Goal: Task Accomplishment & Management: Use online tool/utility

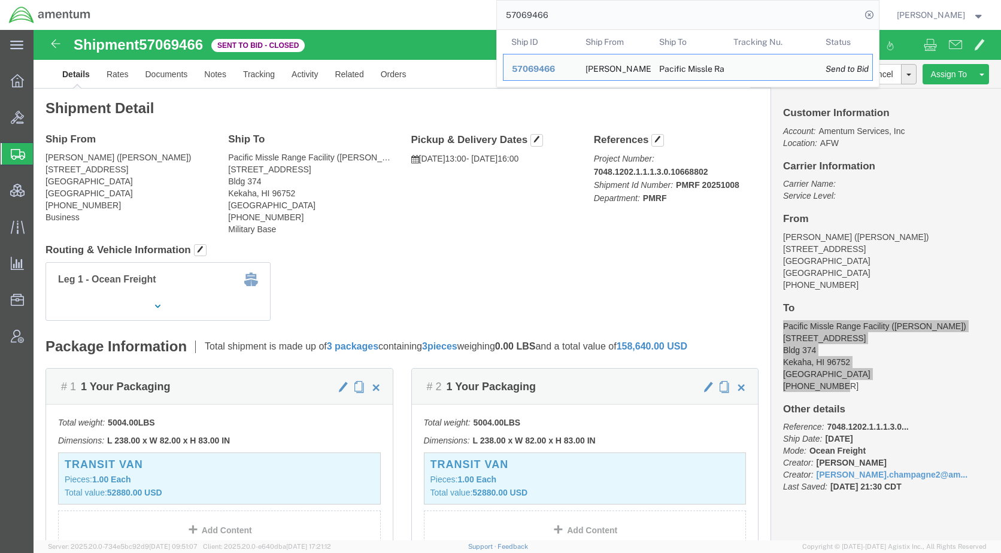
drag, startPoint x: 594, startPoint y: 16, endPoint x: 495, endPoint y: 19, distance: 100.0
click at [495, 19] on div "57069466 Ship ID Ship From Ship To Tracking Nu. Status Ship ID 57069466 Ship Fr…" at bounding box center [488, 15] width 779 height 30
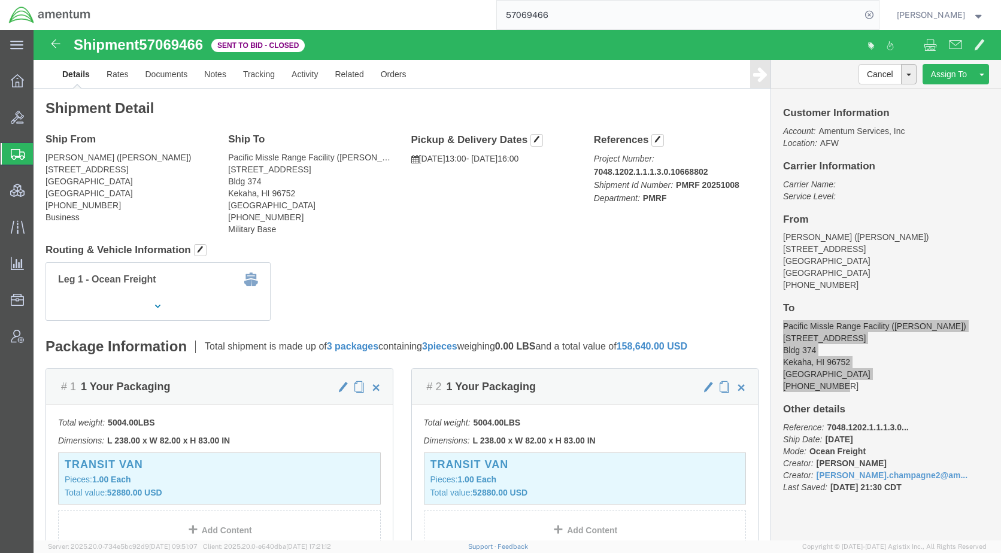
paste input "101790"
click at [878, 19] on icon at bounding box center [869, 15] width 17 height 17
type input "57101790"
click at [879, 13] on icon at bounding box center [869, 15] width 20 height 20
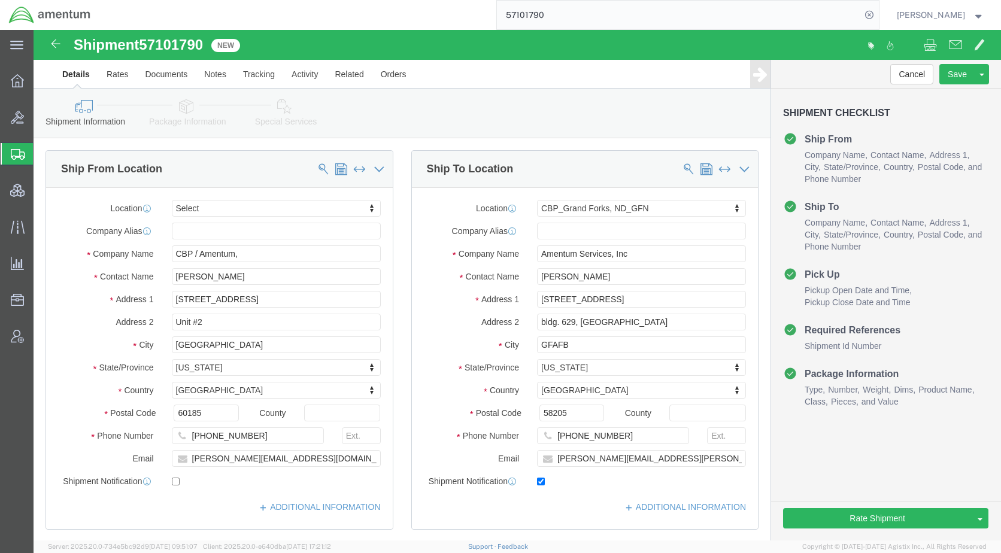
select select
select select "49926"
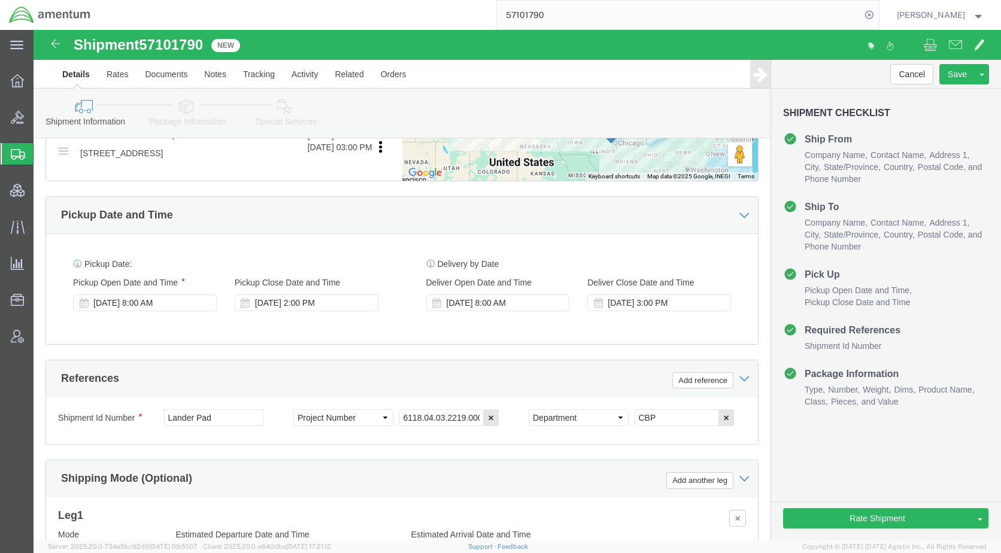
scroll to position [539, 0]
click icon
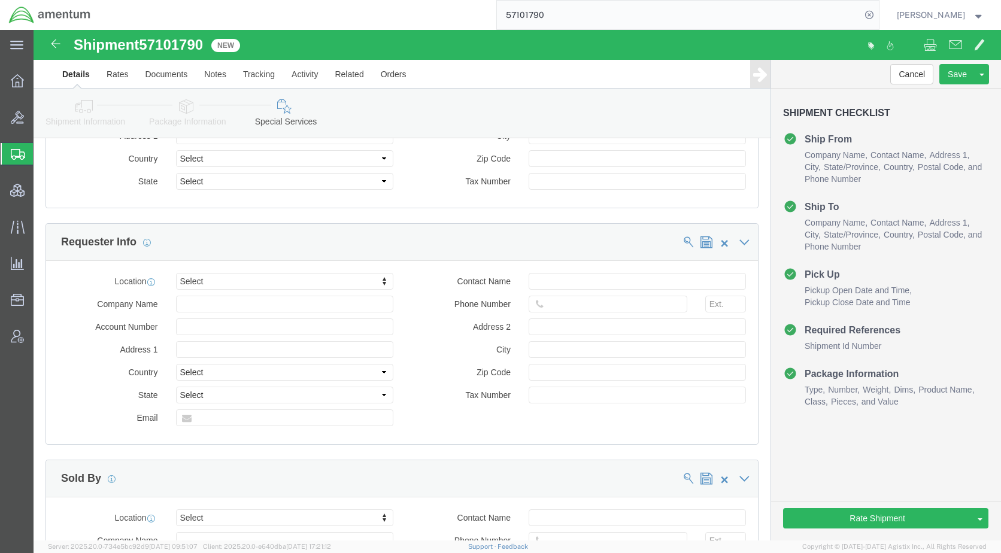
scroll to position [1616, 0]
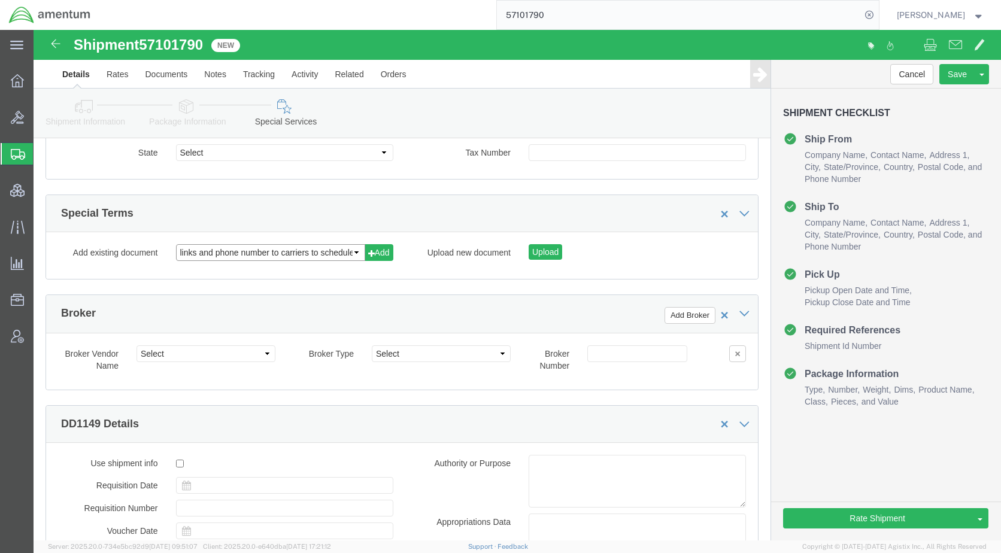
click select "links and phone number to carriers to schedule a pickup instructions for US imp…"
select select "109858247"
click select "links and phone number to carriers to schedule a pickup instructions for US imp…"
click button "Add"
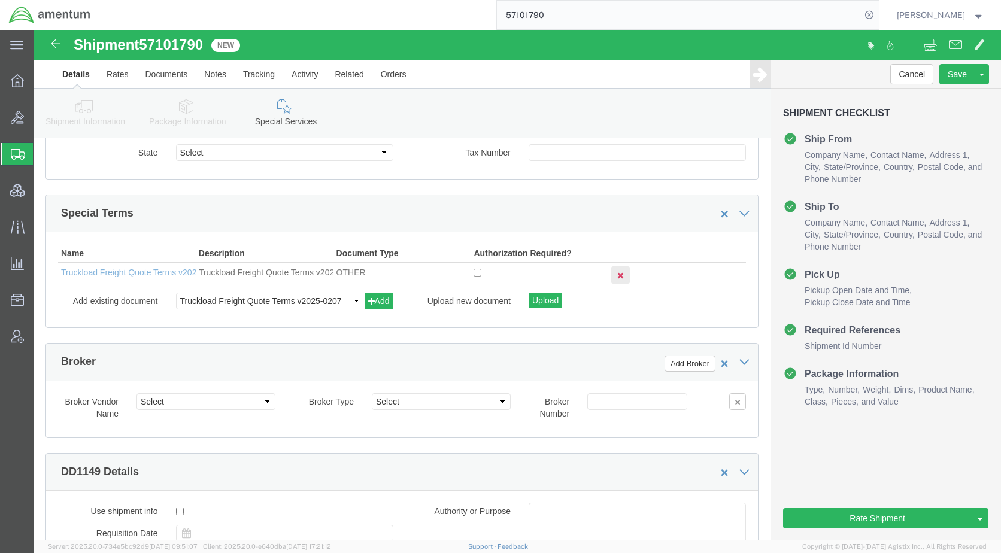
click icon
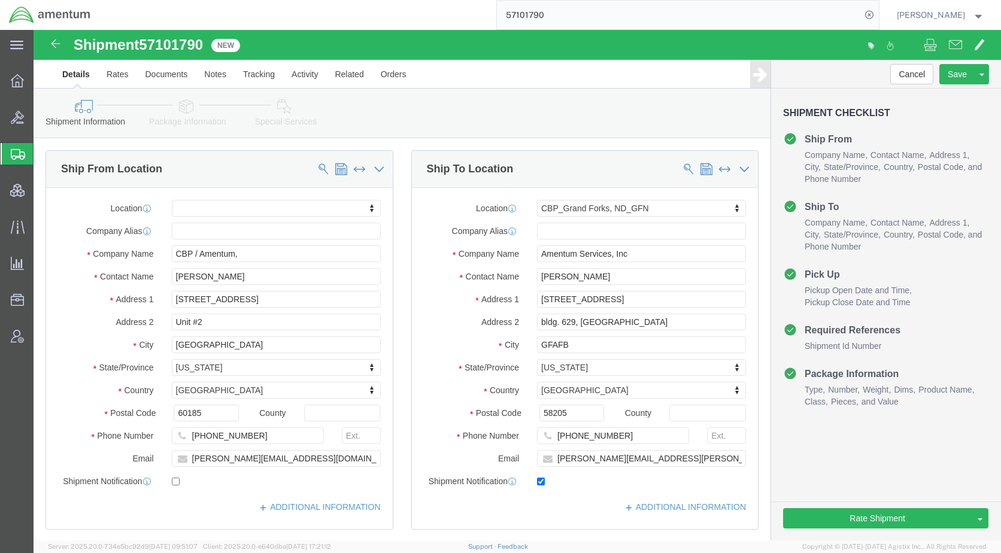
click icon
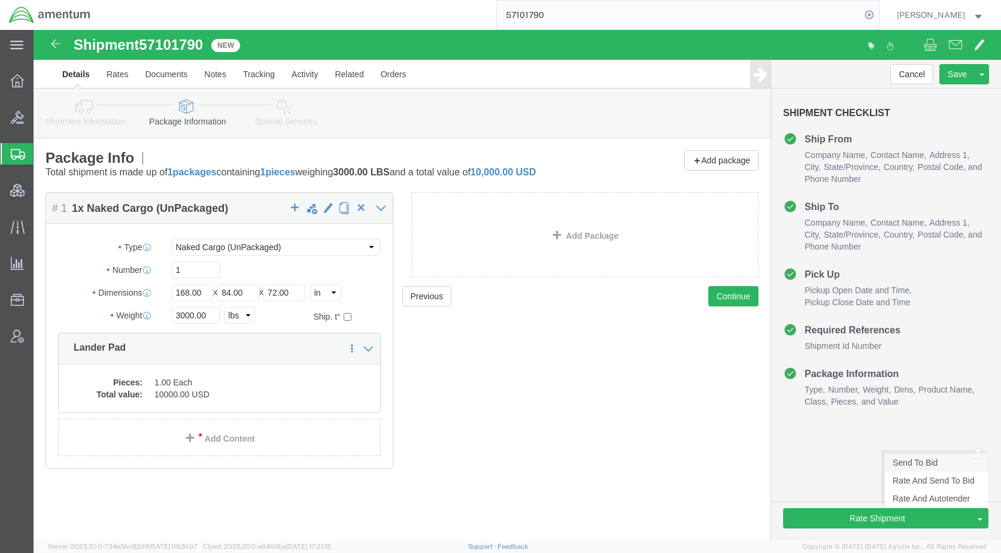
click link "Send To Bid"
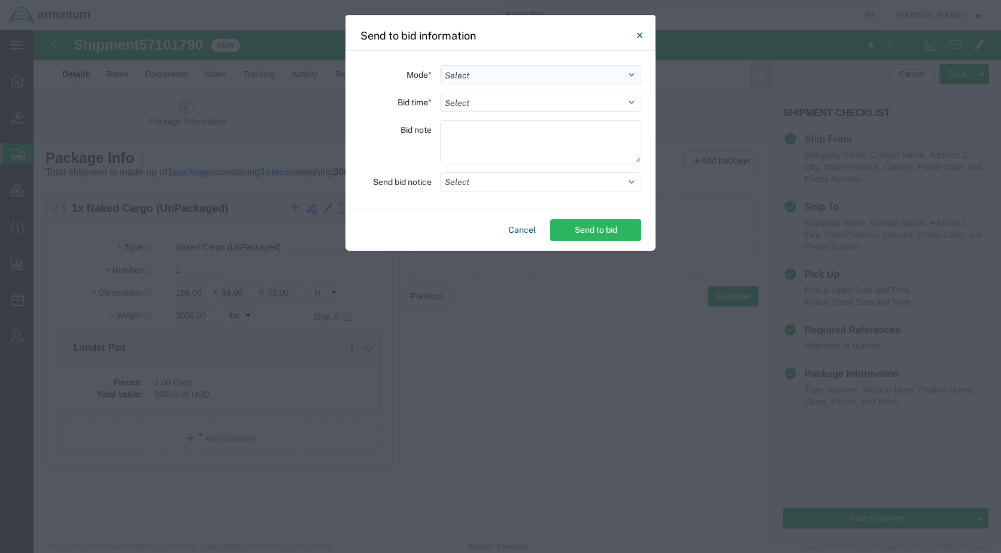
click at [480, 77] on select "Select Small Parcel Truckload Air Rail Less than Truckload Ocean Freight Multi-…" at bounding box center [540, 74] width 201 height 19
select select "TL"
click at [440, 65] on select "Select Small Parcel Truckload Air Rail Less than Truckload Ocean Freight Multi-…" at bounding box center [540, 74] width 201 height 19
click at [471, 104] on select "Select 30 Min (Rush) 1 Hour (Rush) 2 Hours (Rush) 4 Hours (Rush) 8 Hours (Rush)…" at bounding box center [540, 102] width 201 height 19
select select "72"
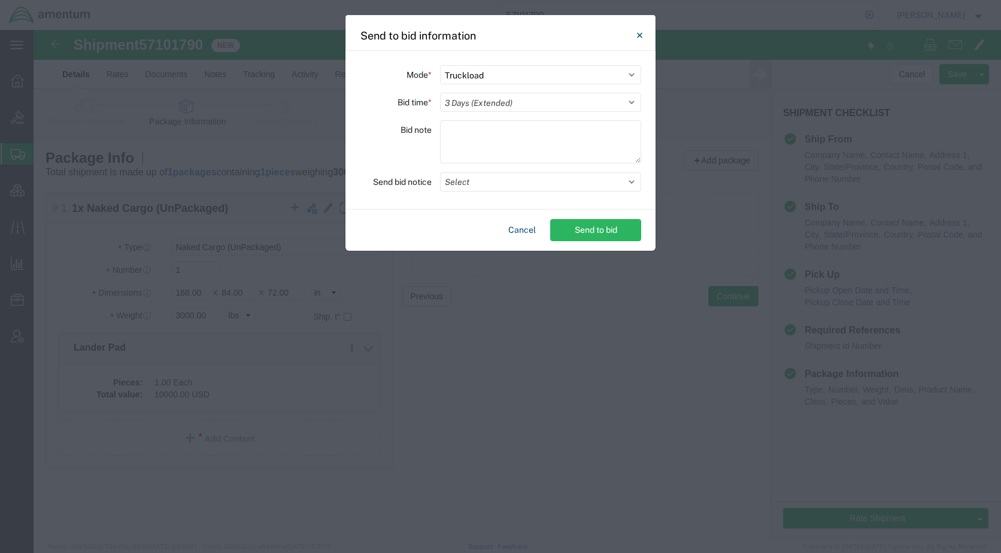
click at [440, 93] on select "Select 30 Min (Rush) 1 Hour (Rush) 2 Hours (Rush) 4 Hours (Rush) 8 Hours (Rush)…" at bounding box center [540, 102] width 201 height 19
click at [477, 181] on button "Select" at bounding box center [540, 181] width 201 height 19
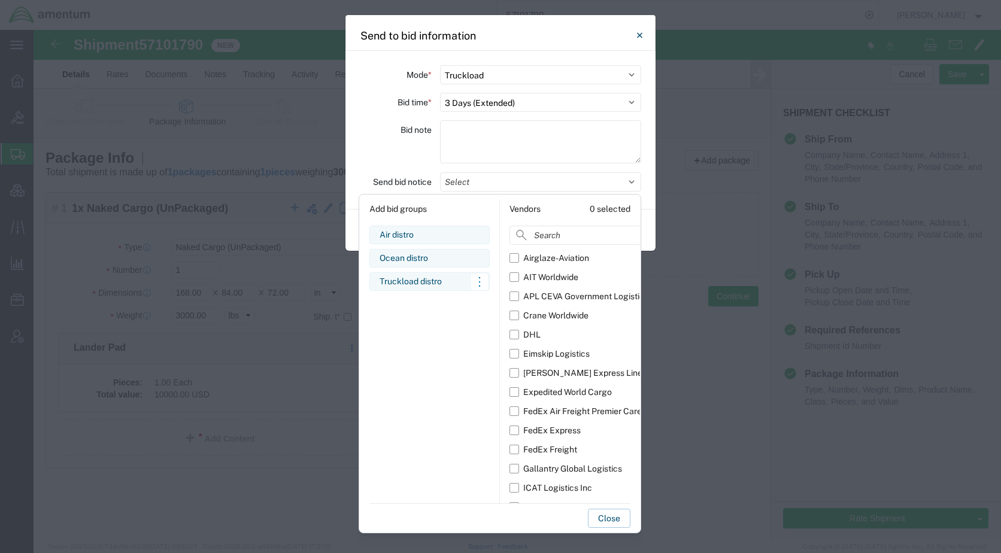
click at [402, 283] on div "Truckload distro" at bounding box center [430, 281] width 100 height 13
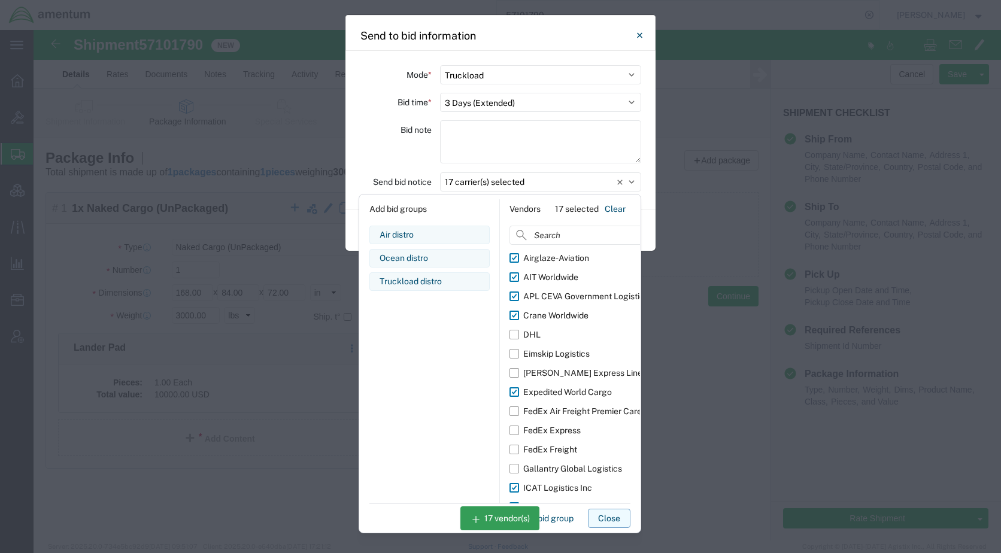
click at [601, 515] on button "Close" at bounding box center [609, 518] width 43 height 19
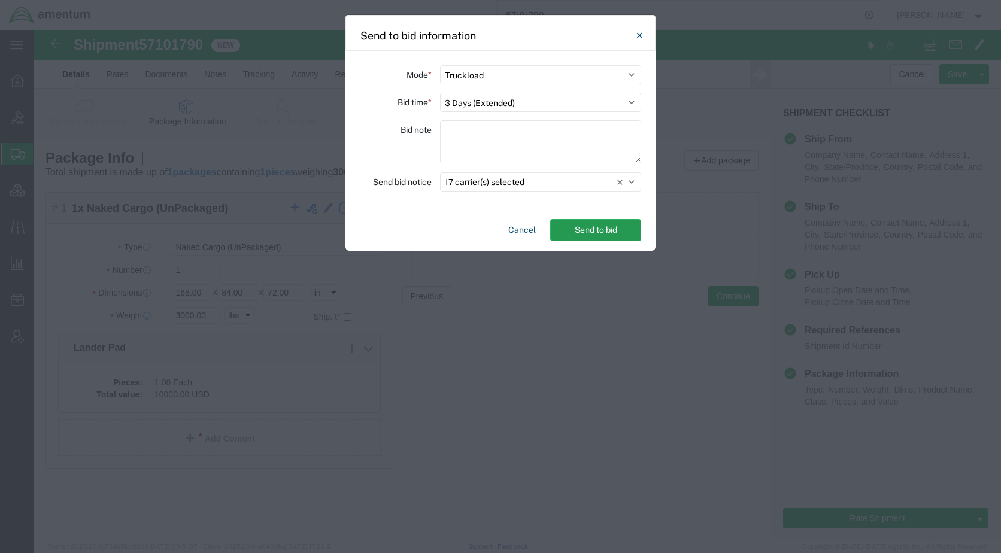
click at [590, 232] on button "Send to bid" at bounding box center [595, 230] width 91 height 22
